Goal: Task Accomplishment & Management: Use online tool/utility

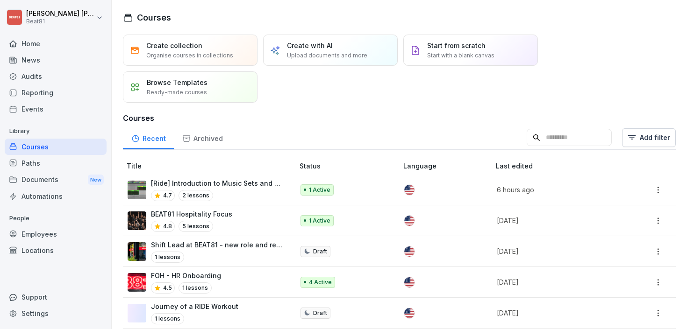
click at [557, 144] on input at bounding box center [569, 138] width 85 height 18
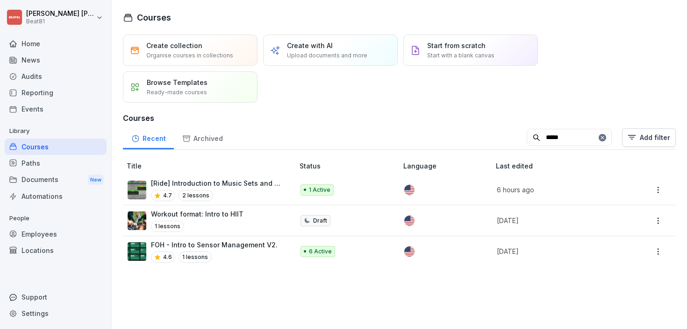
type input "*****"
click at [244, 191] on div "4.7 2 lessons" at bounding box center [218, 195] width 134 height 11
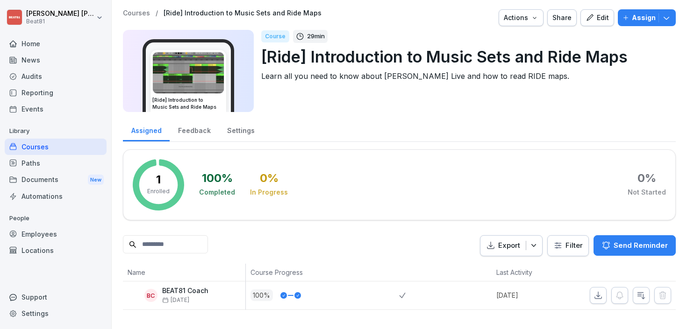
click at [603, 15] on div "Edit" at bounding box center [597, 18] width 23 height 10
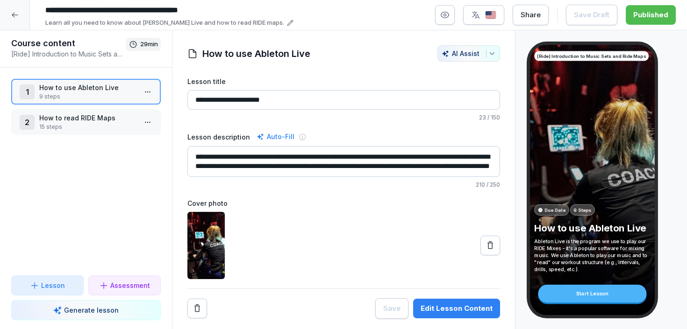
click at [106, 88] on p "How to use Ableton Live" at bounding box center [87, 88] width 97 height 10
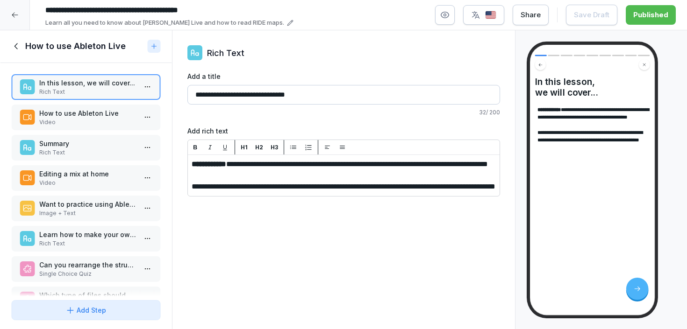
click at [94, 119] on p "Video" at bounding box center [87, 122] width 97 height 8
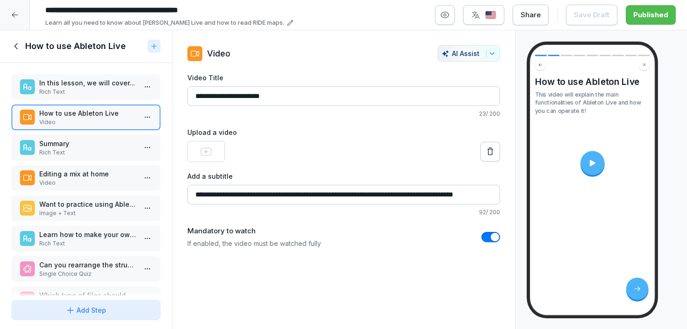
click at [598, 165] on div at bounding box center [592, 163] width 24 height 24
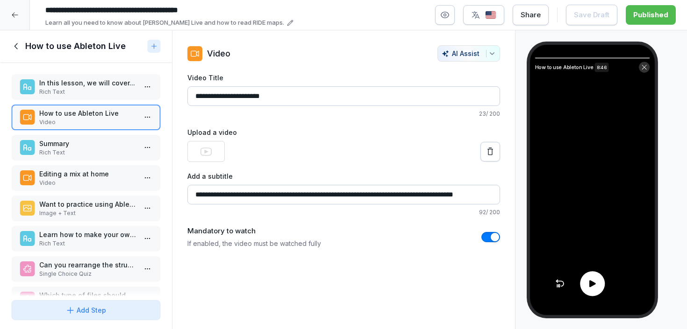
click at [590, 280] on icon at bounding box center [592, 284] width 10 height 10
click at [589, 281] on icon at bounding box center [592, 284] width 10 height 10
click at [75, 146] on p "Summary" at bounding box center [87, 144] width 97 height 10
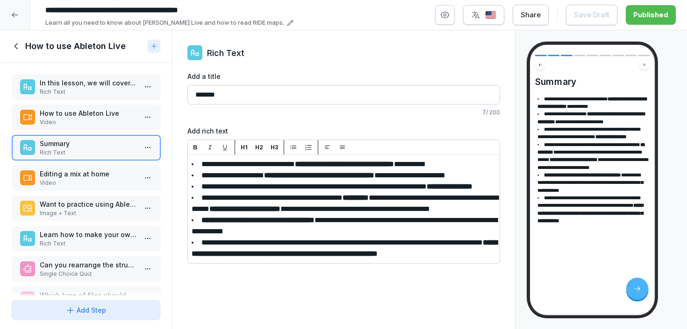
click at [75, 178] on p "Editing a mix at home" at bounding box center [87, 174] width 97 height 10
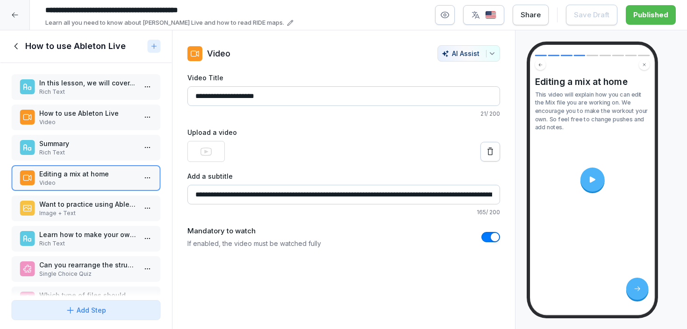
click at [594, 184] on div at bounding box center [592, 180] width 24 height 24
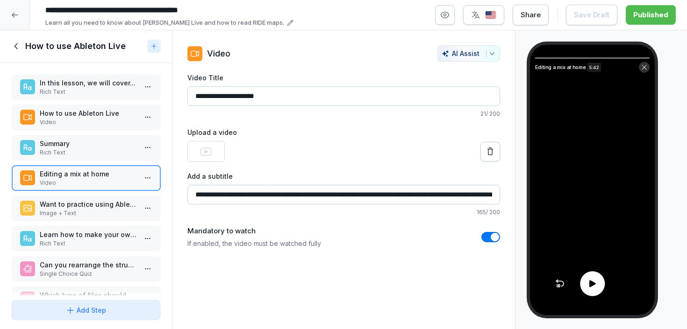
click at [106, 208] on p "Want to practice using Ableton before your next Session?" at bounding box center [87, 205] width 97 height 10
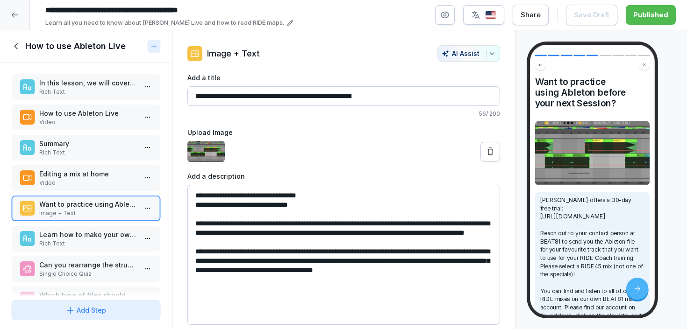
click at [103, 243] on p "Rich Text" at bounding box center [87, 244] width 97 height 8
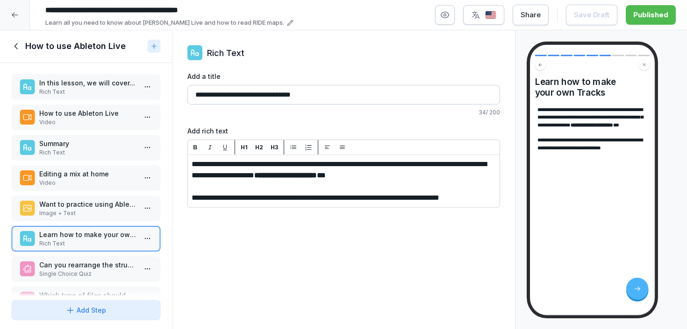
scroll to position [57, 0]
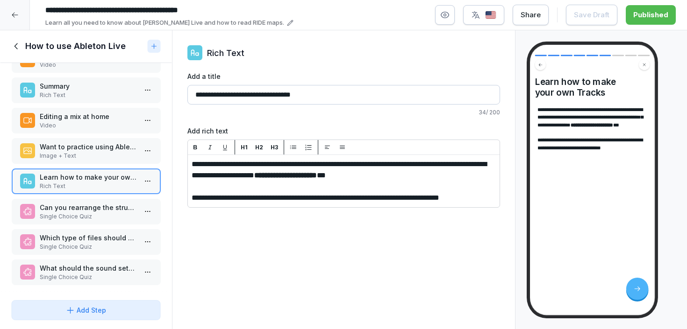
click at [92, 210] on p "Can you rearrange the structure of a workout?" at bounding box center [87, 208] width 97 height 10
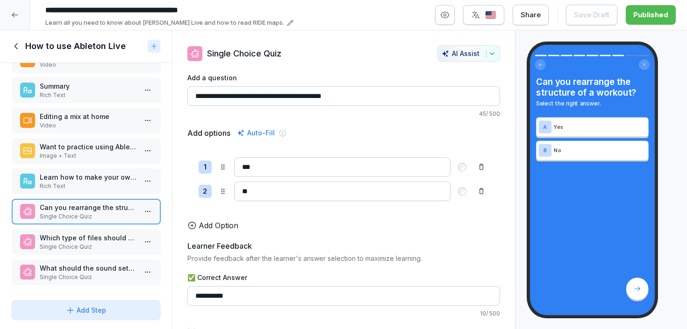
click at [90, 239] on p "Which type of files should we select while opening tracks?" at bounding box center [87, 238] width 97 height 10
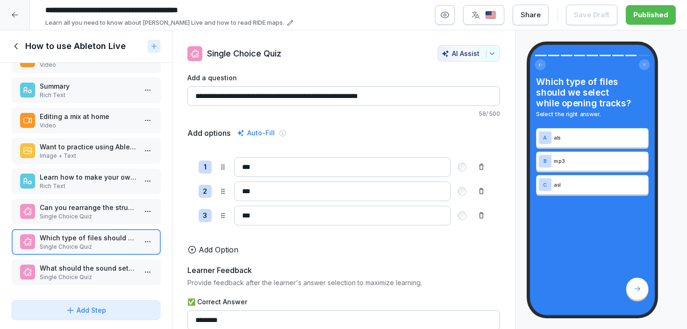
click at [82, 267] on p "What should the sound settings on the laptop be?" at bounding box center [87, 269] width 97 height 10
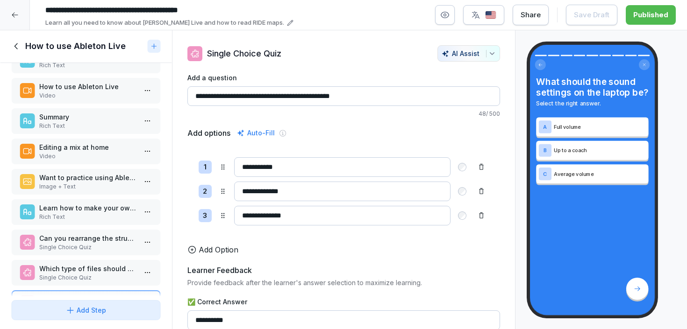
scroll to position [8, 0]
